Goal: Use online tool/utility: Use online tool/utility

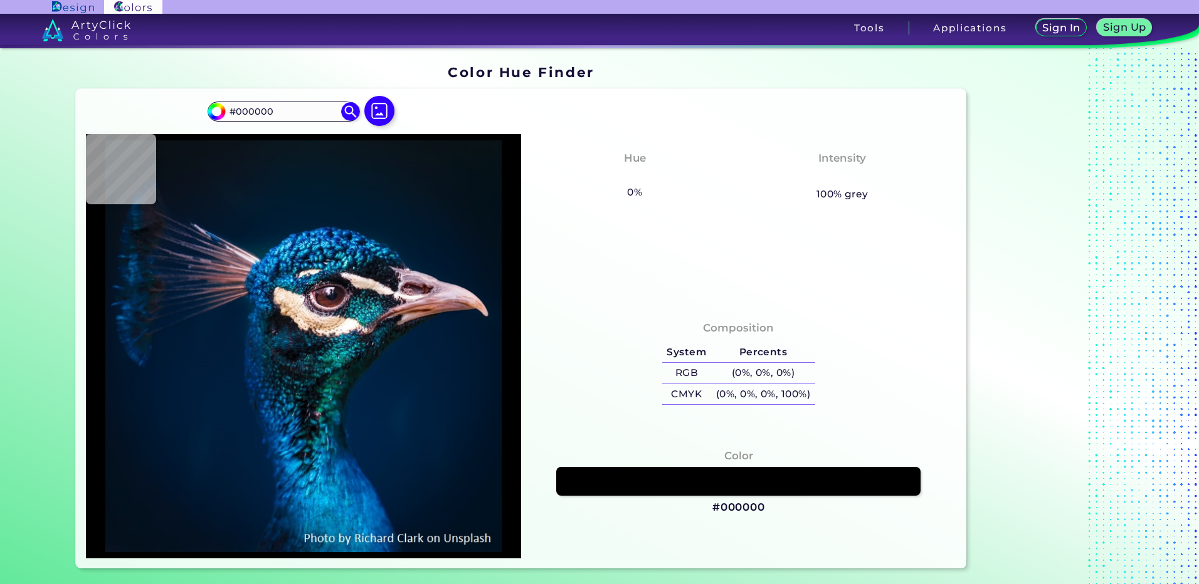
type input "#0a1117"
type input "#0A1117"
type input "#0b121a"
type input "#0B121A"
type input "#0a131c"
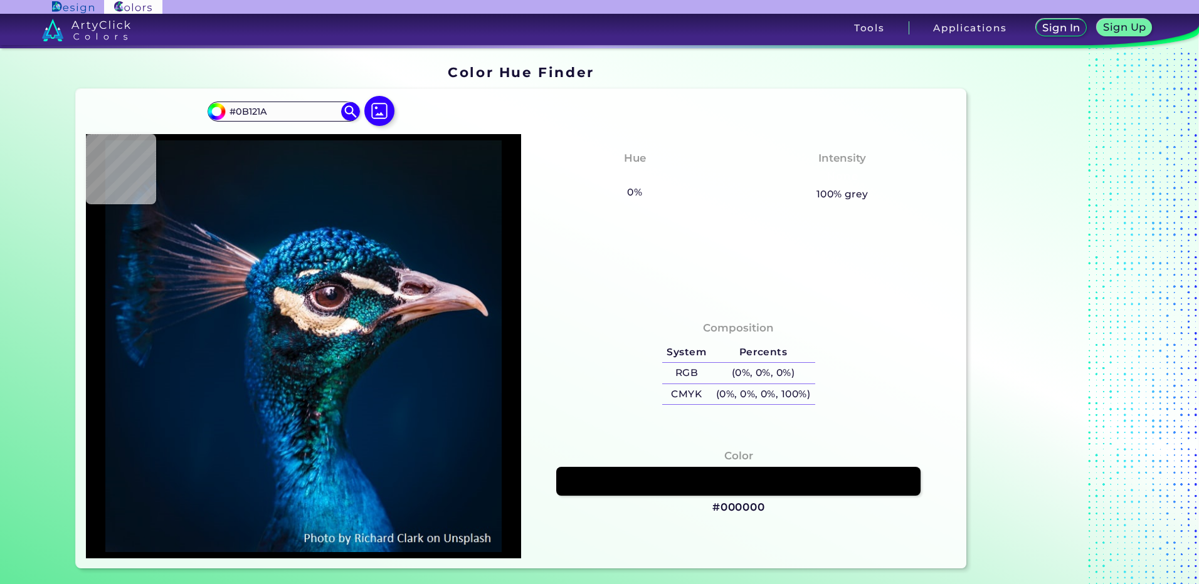
type input "#0A131C"
type input "#0b141d"
type input "#0B141D"
type input "#0a141d"
type input "#0A141D"
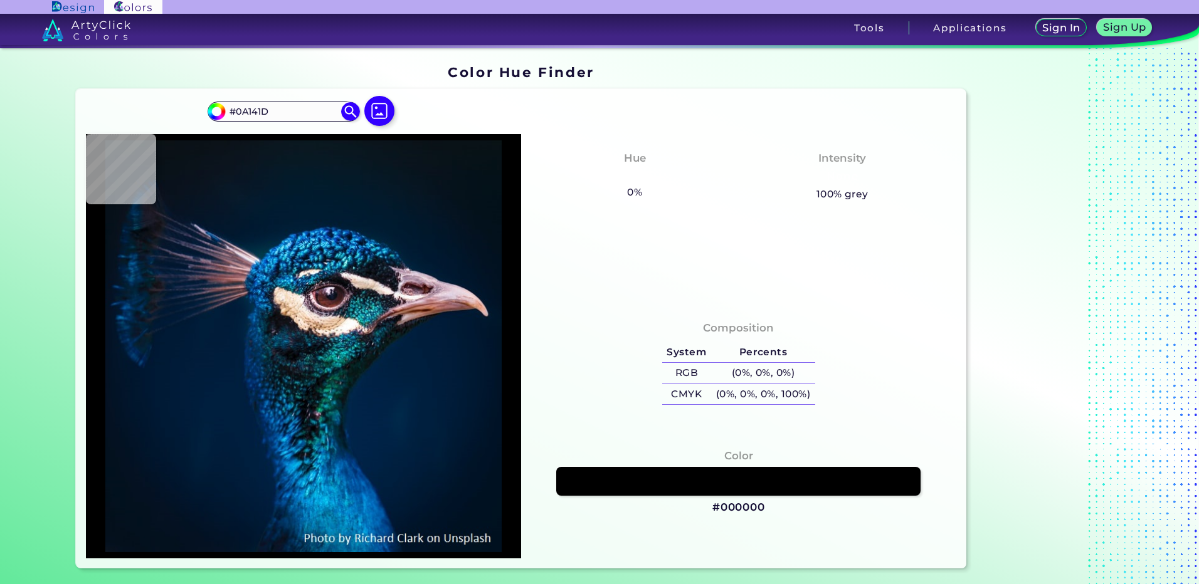
type input "#0b141d"
type input "#0B141D"
type input "#0b121a"
type input "#0B121A"
